Goal: Information Seeking & Learning: Check status

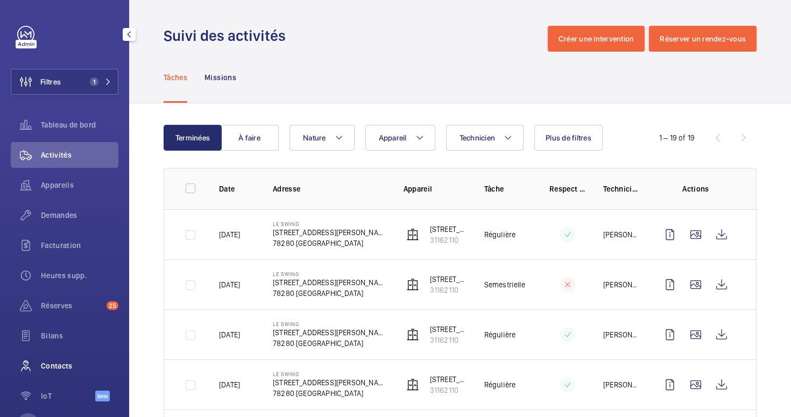
click at [58, 361] on span "Contacts" at bounding box center [80, 366] width 78 height 11
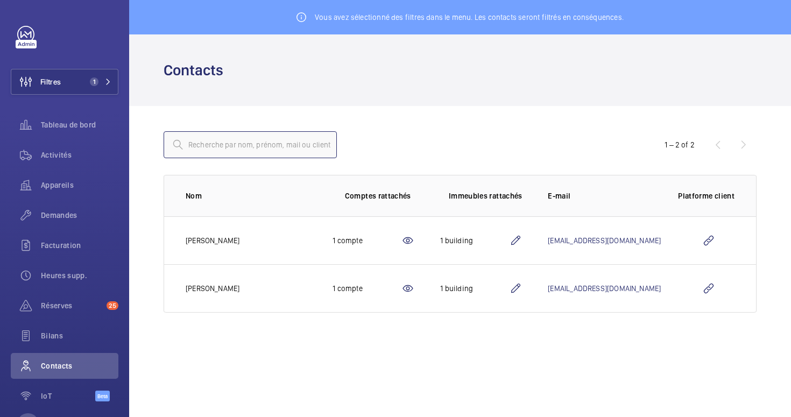
click at [241, 144] on input "text" at bounding box center [250, 144] width 173 height 27
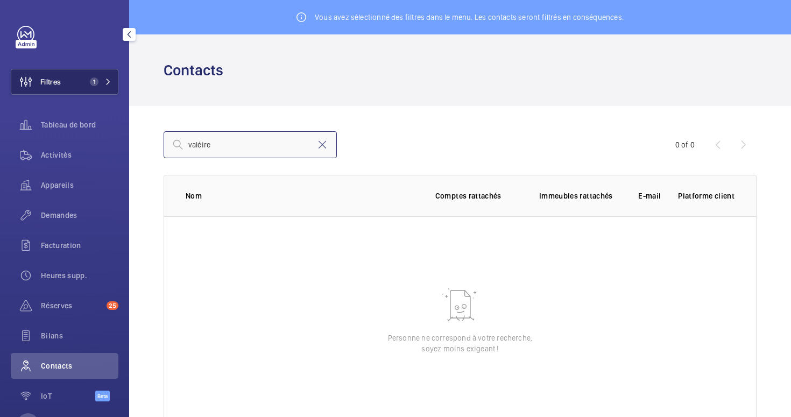
type input "valéire"
click at [46, 84] on span "Filtres" at bounding box center [50, 81] width 20 height 11
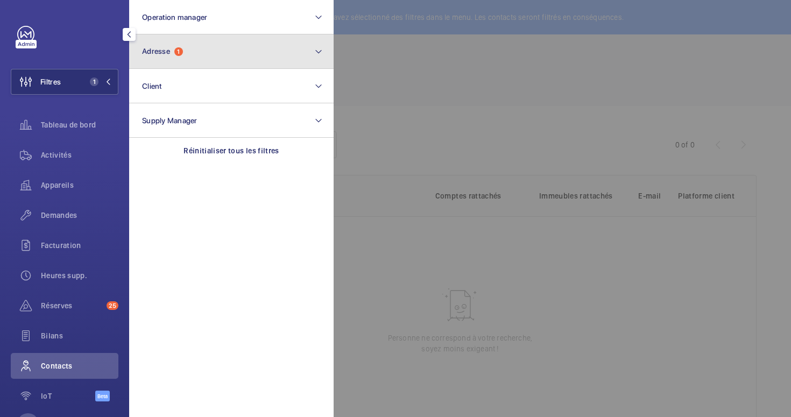
click at [202, 47] on button "Adresse 1" at bounding box center [231, 51] width 205 height 34
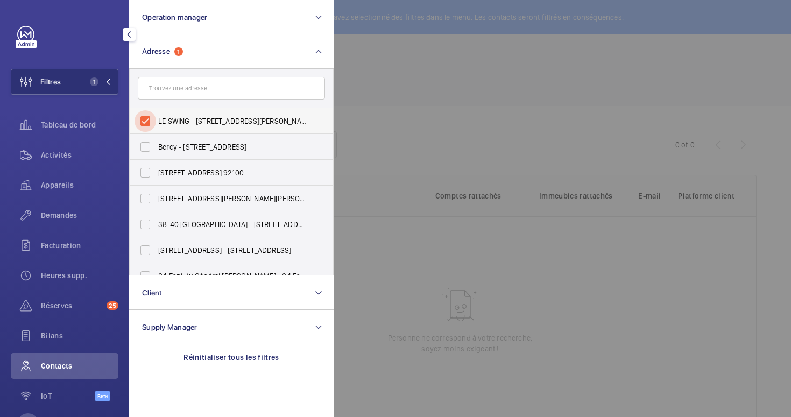
click at [145, 126] on input "LE SWING - 59 Rue Georges Haussmann, GUYANCOURT 78280" at bounding box center [146, 121] width 22 height 22
checkbox input "false"
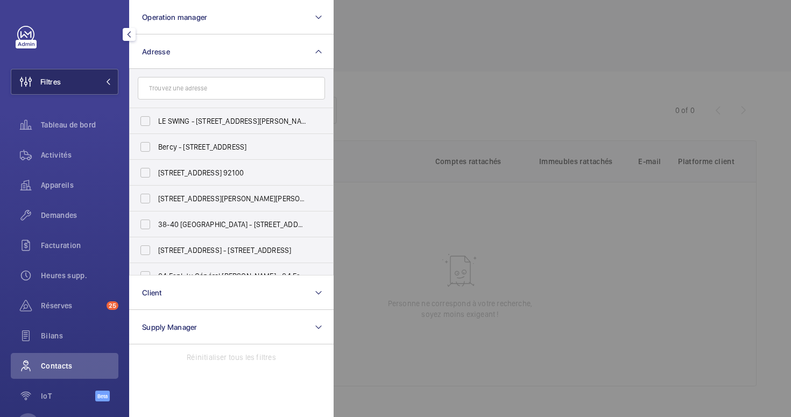
click at [51, 83] on span "Filtres" at bounding box center [50, 81] width 20 height 11
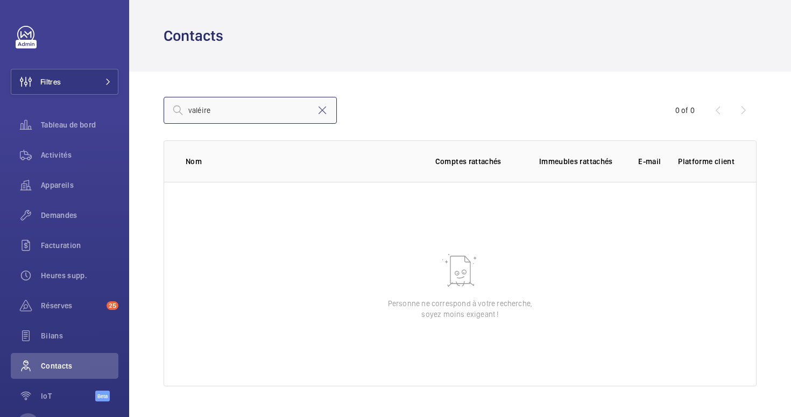
click at [220, 117] on input "valéire" at bounding box center [250, 110] width 173 height 27
type input "valéire lefevre"
click at [248, 109] on input "[PERSON_NAME]" at bounding box center [250, 110] width 173 height 27
type input "valéire"
click at [324, 112] on mat-icon at bounding box center [322, 110] width 13 height 13
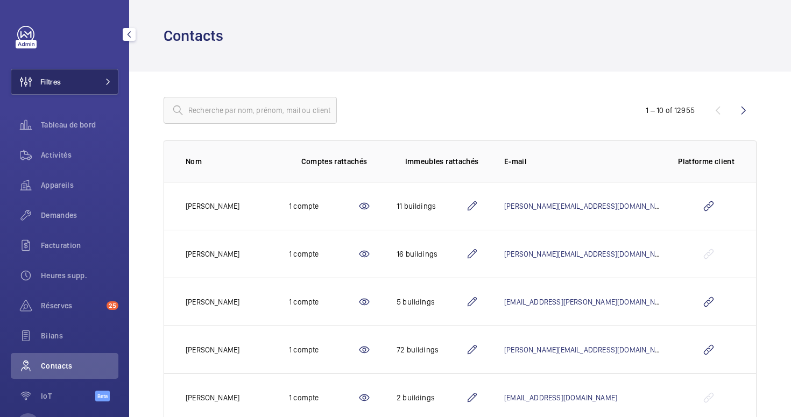
click at [75, 86] on button "Filtres" at bounding box center [65, 82] width 108 height 26
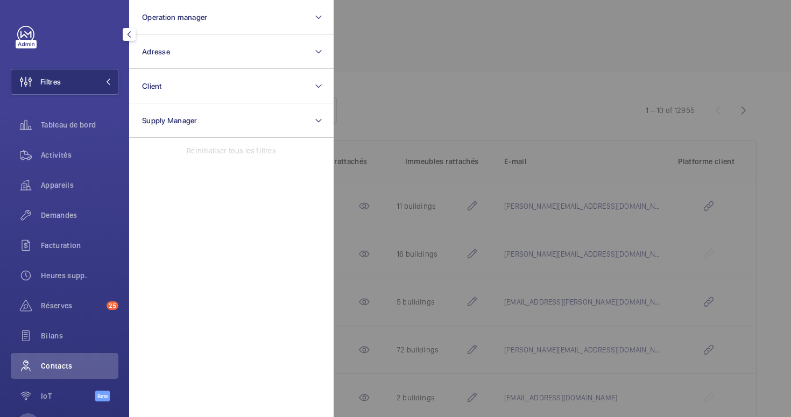
click at [372, 68] on div at bounding box center [729, 208] width 791 height 417
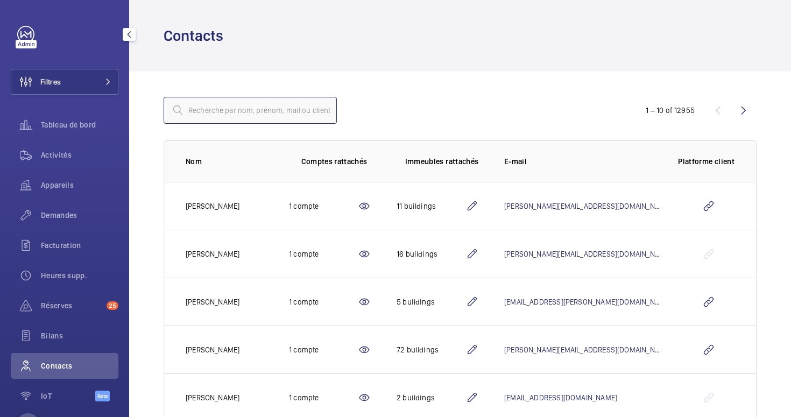
click at [215, 108] on input "text" at bounding box center [250, 110] width 173 height 27
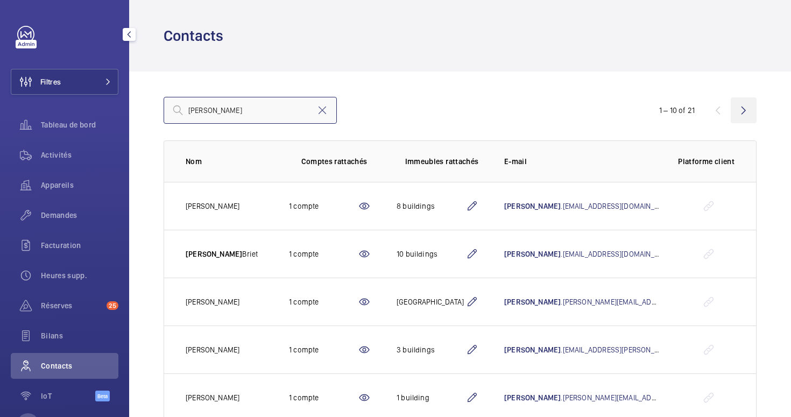
type input "Valerie"
click at [750, 107] on wm-front-icon-button at bounding box center [744, 110] width 26 height 26
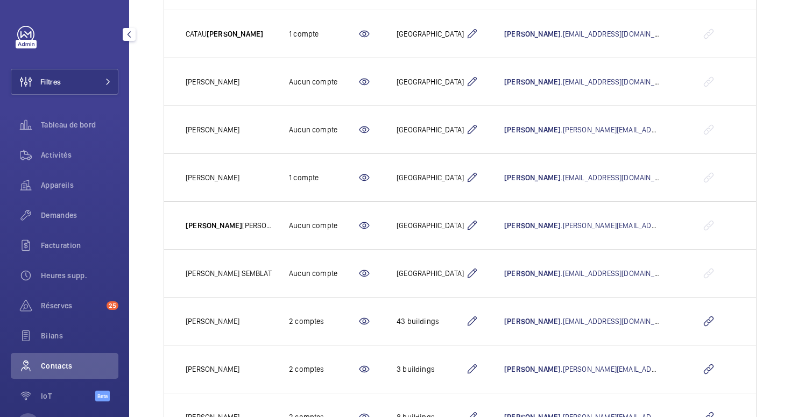
scroll to position [270, 0]
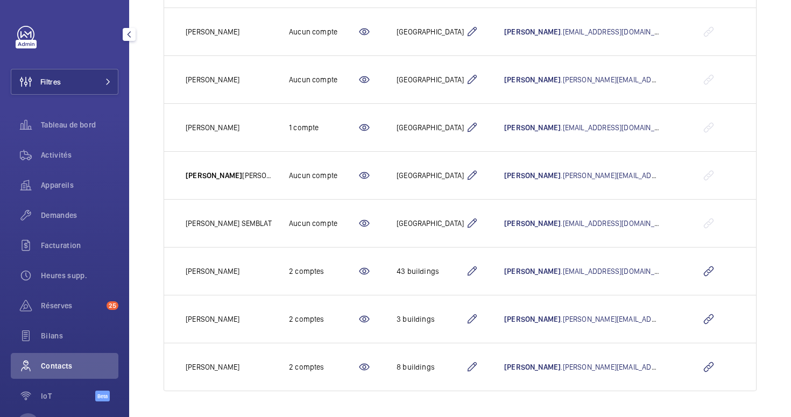
click at [478, 318] on mat-icon at bounding box center [472, 319] width 13 height 13
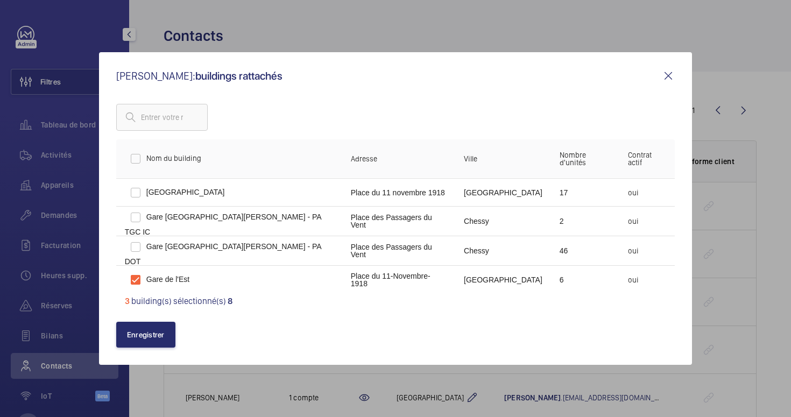
scroll to position [112, 0]
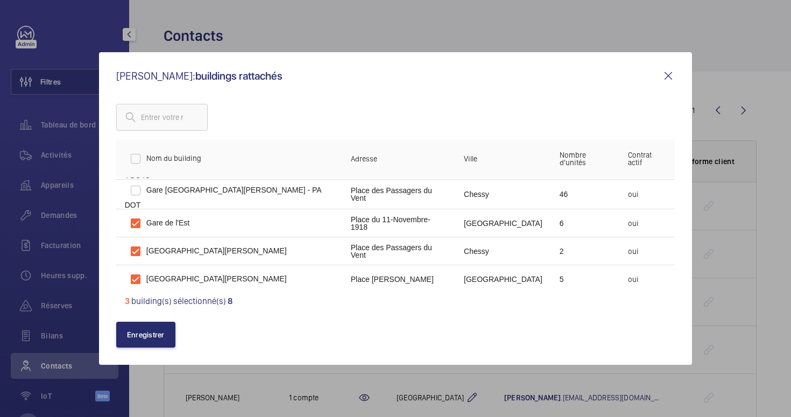
click at [670, 74] on mat-icon at bounding box center [668, 75] width 13 height 13
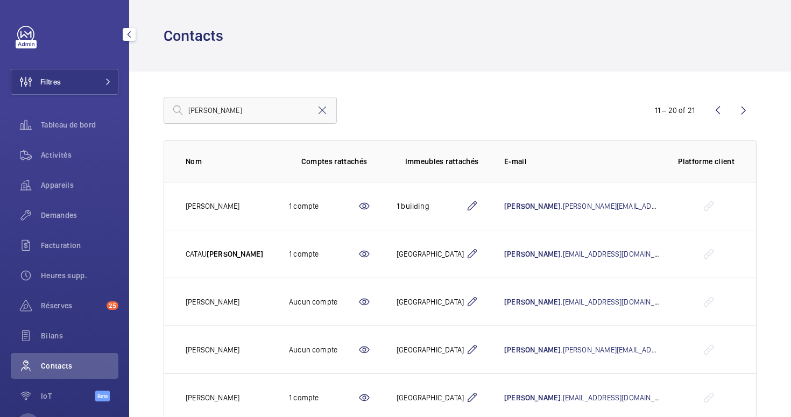
scroll to position [270, 0]
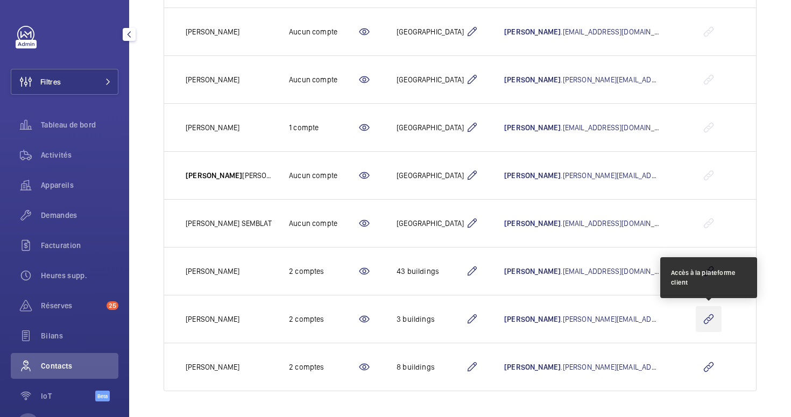
click at [710, 319] on wm-front-icon-button at bounding box center [709, 319] width 26 height 26
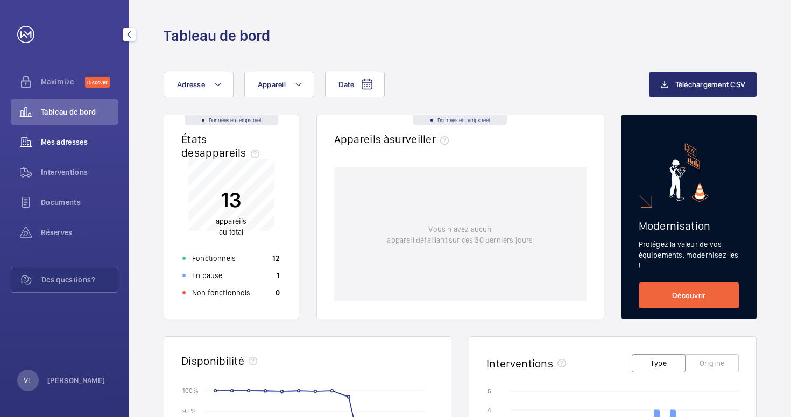
click at [60, 147] on div "Mes adresses" at bounding box center [65, 142] width 108 height 26
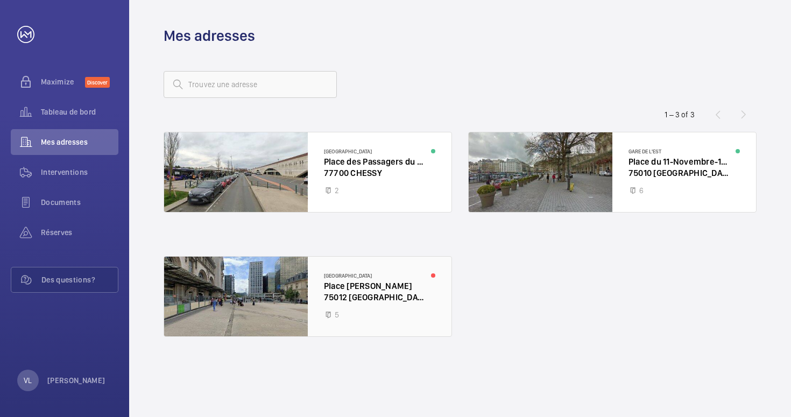
click at [367, 290] on div at bounding box center [307, 297] width 287 height 80
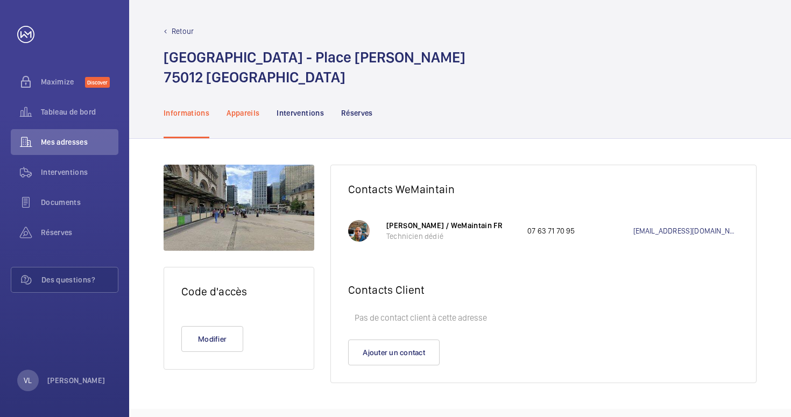
click at [241, 104] on div "Appareils" at bounding box center [243, 112] width 33 height 51
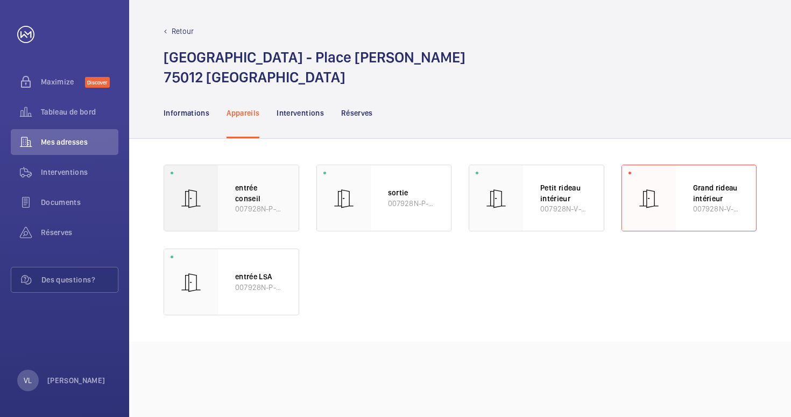
click at [248, 207] on p "007928N-P-4-16-0-35" at bounding box center [258, 208] width 46 height 10
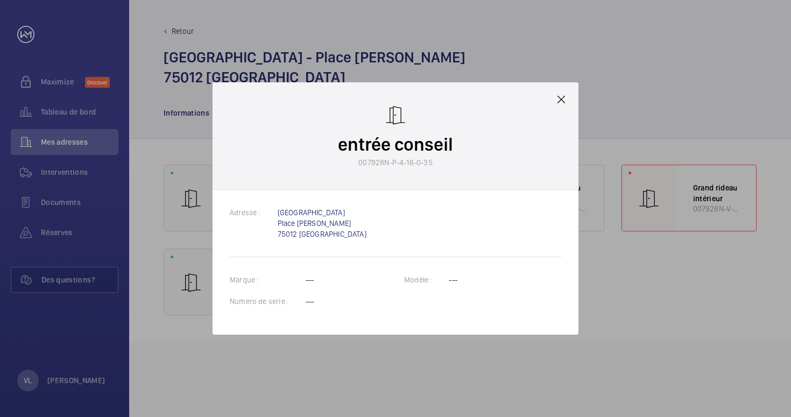
click at [560, 100] on mat-icon at bounding box center [561, 99] width 13 height 13
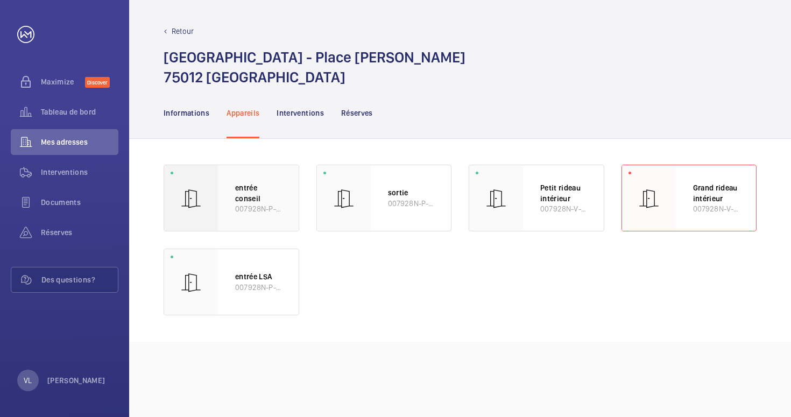
click at [249, 206] on p "007928N-P-4-16-0-35" at bounding box center [258, 208] width 46 height 10
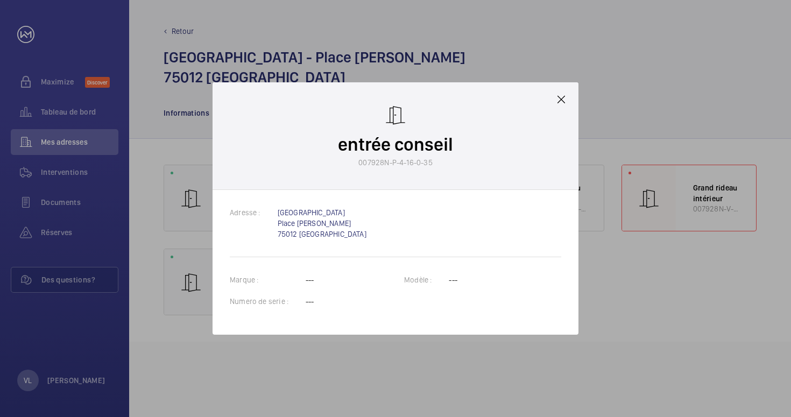
click at [565, 95] on mat-icon at bounding box center [561, 99] width 13 height 13
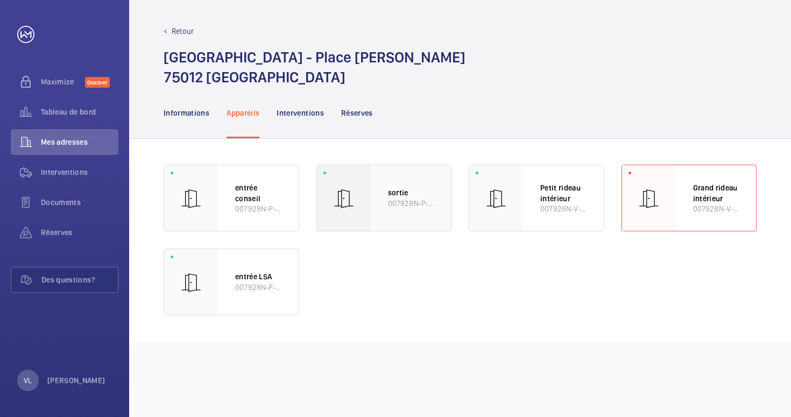
click at [393, 205] on p "007928N-P-4-16-0-36" at bounding box center [411, 203] width 46 height 11
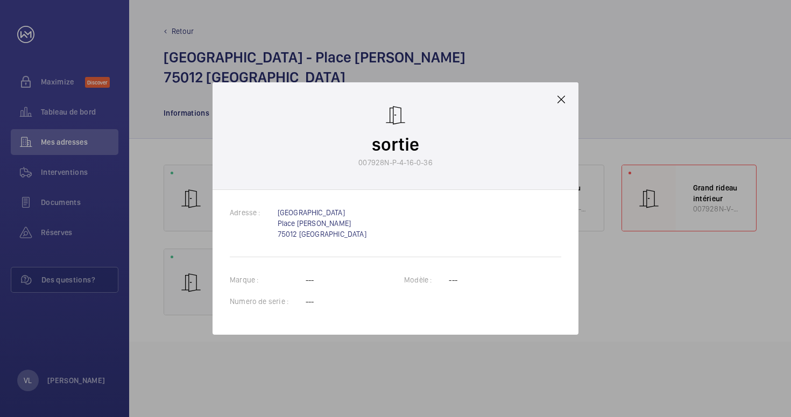
click at [559, 102] on mat-icon at bounding box center [561, 99] width 13 height 13
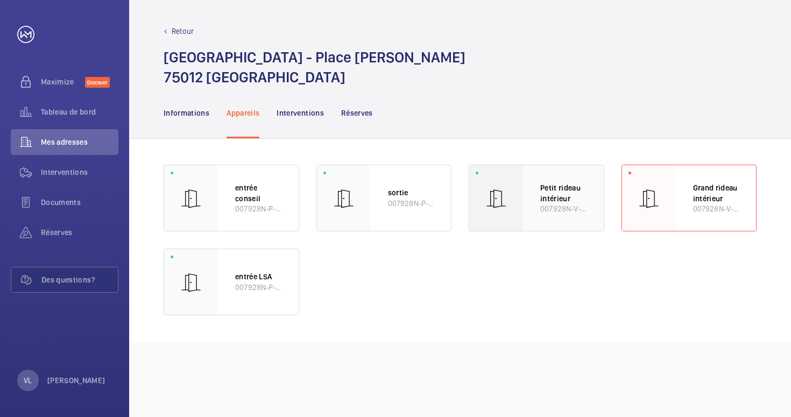
click at [540, 185] on p "Petit rideau intérieur" at bounding box center [563, 192] width 46 height 21
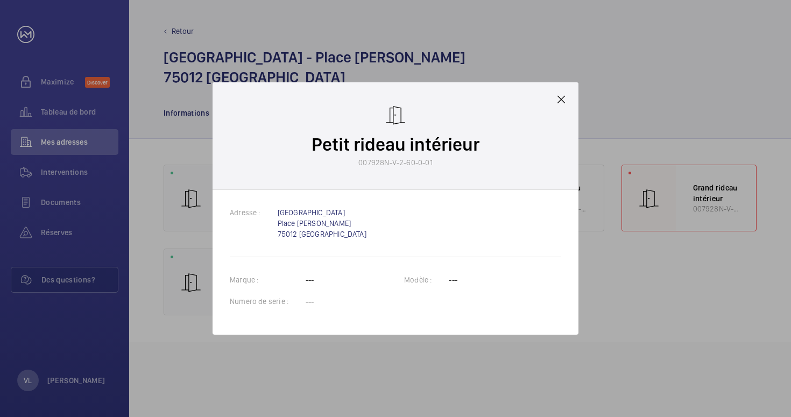
click at [562, 102] on mat-icon at bounding box center [561, 99] width 13 height 13
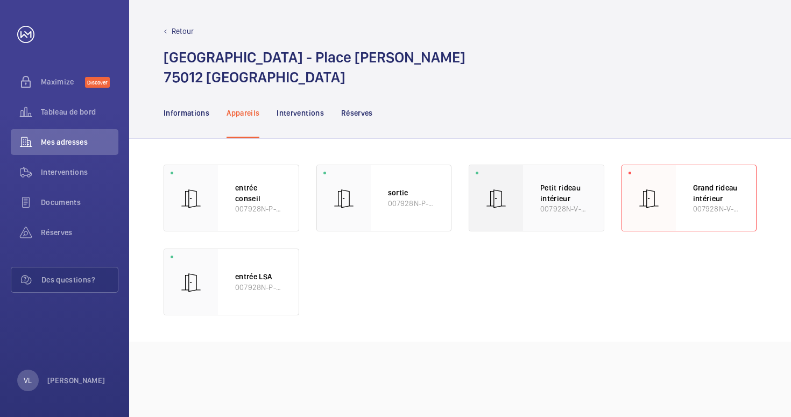
click at [519, 194] on div at bounding box center [496, 198] width 54 height 66
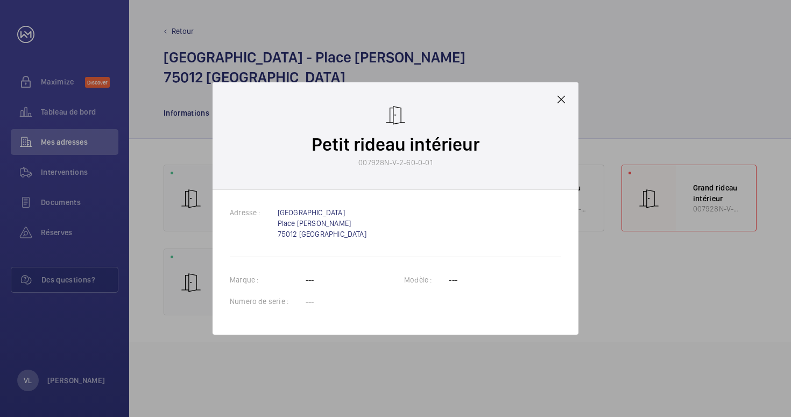
click at [560, 99] on mat-icon at bounding box center [561, 99] width 13 height 13
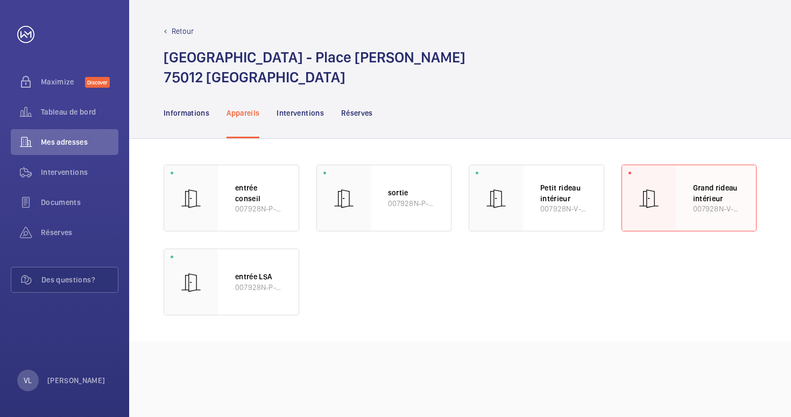
click at [687, 194] on div "Grand rideau intérieur 007928N-V-2-60-0-02" at bounding box center [716, 198] width 81 height 66
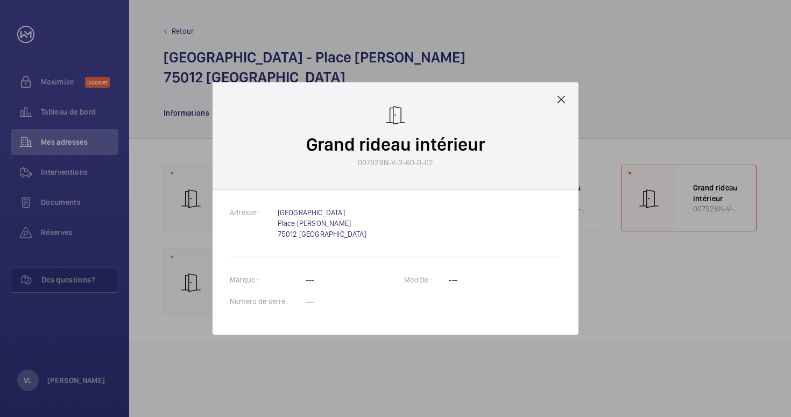
click at [562, 100] on mat-icon at bounding box center [561, 99] width 13 height 13
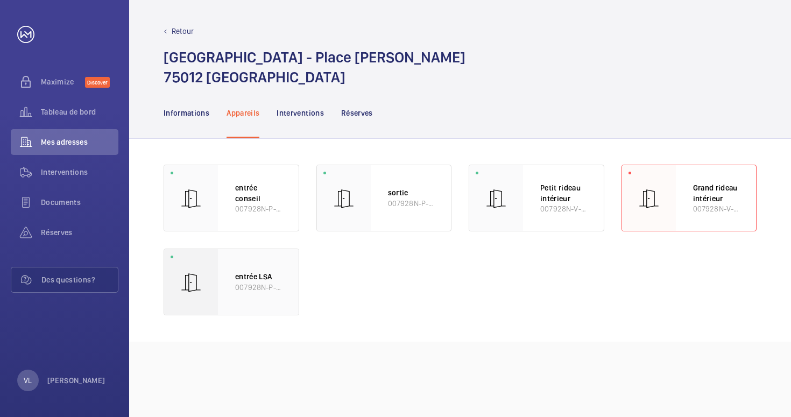
click at [254, 274] on p "entrée LSA" at bounding box center [258, 276] width 46 height 11
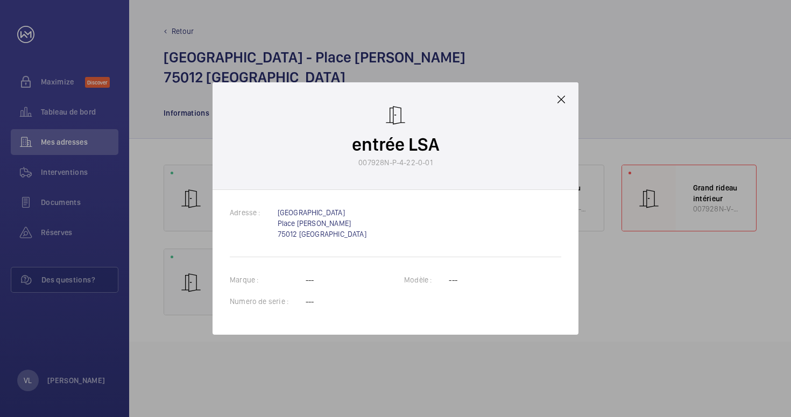
click at [560, 97] on mat-icon at bounding box center [561, 99] width 13 height 13
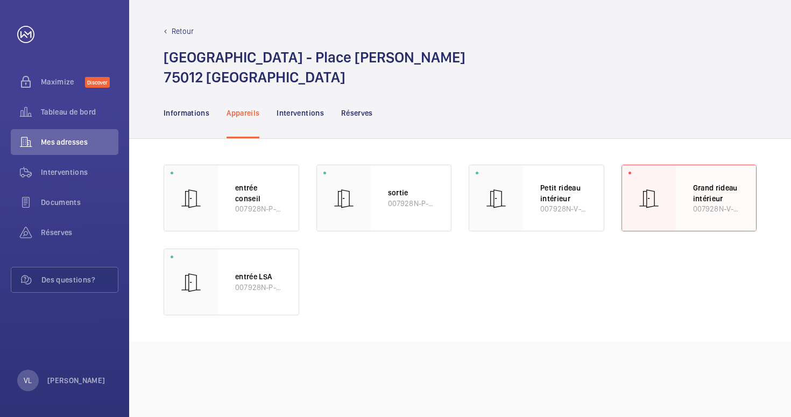
click at [709, 199] on p "Grand rideau intérieur" at bounding box center [716, 192] width 46 height 21
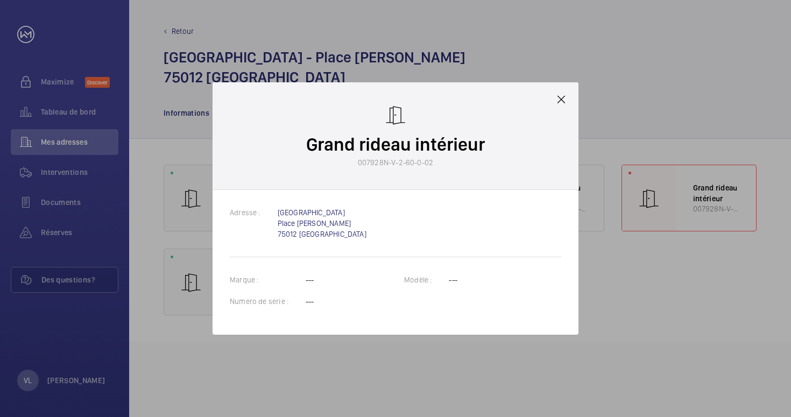
click at [560, 102] on mat-icon at bounding box center [561, 99] width 13 height 13
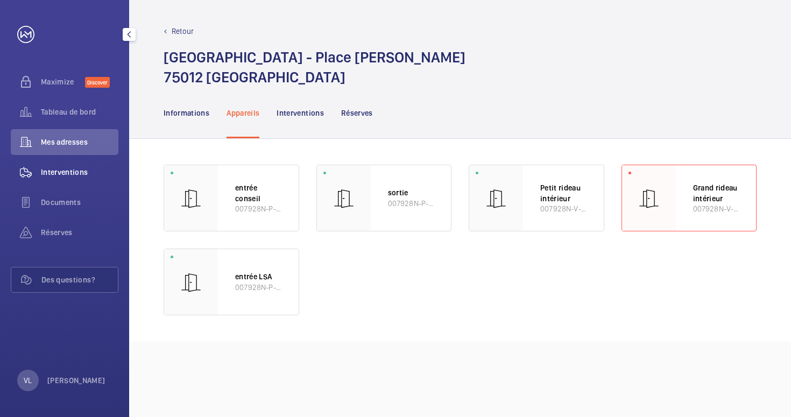
click at [69, 165] on div "Interventions" at bounding box center [65, 172] width 108 height 26
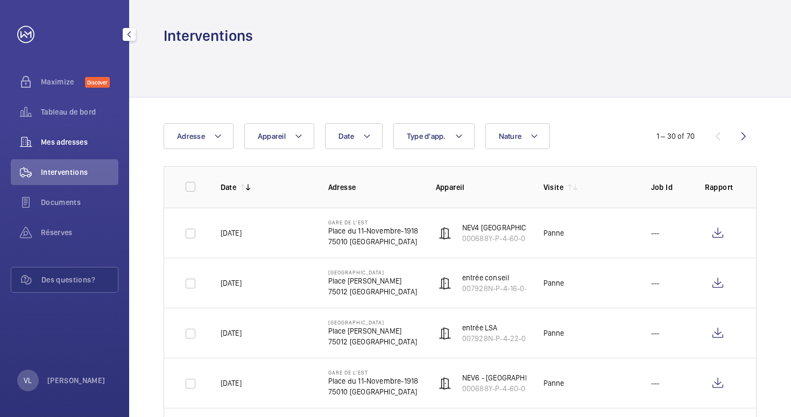
click at [60, 139] on span "Mes adresses" at bounding box center [80, 142] width 78 height 11
